Goal: Navigation & Orientation: Find specific page/section

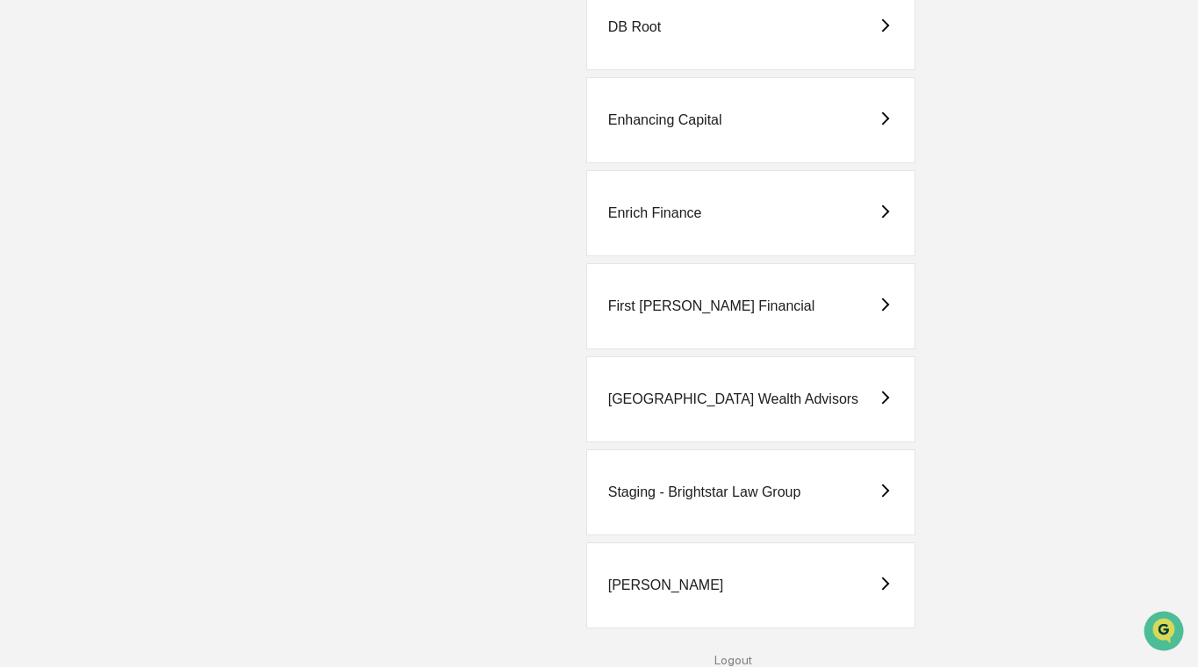
click at [714, 478] on div "Staging - Brightstar Law Group" at bounding box center [750, 492] width 329 height 86
